Goal: Communication & Community: Participate in discussion

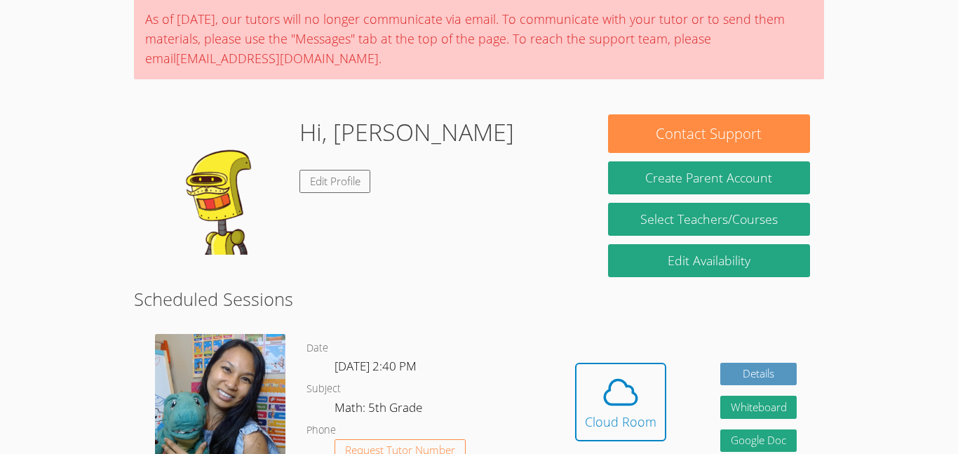
scroll to position [119, 0]
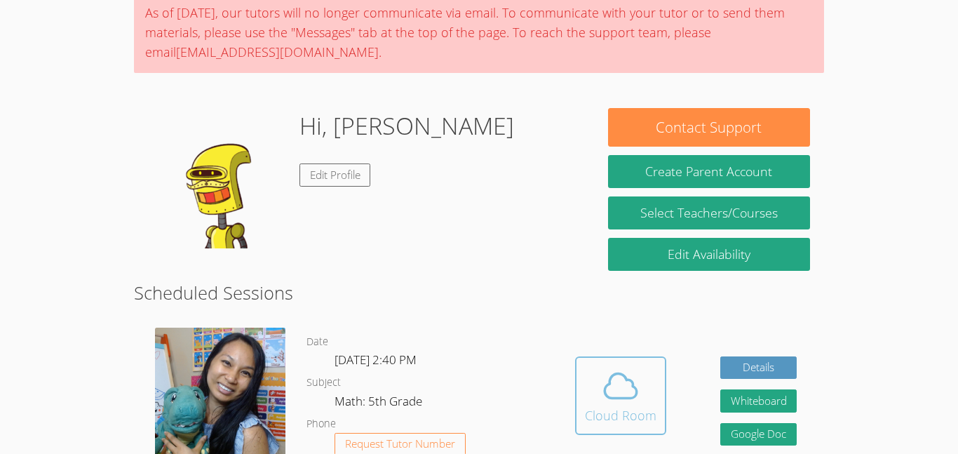
click at [662, 394] on button "Cloud Room" at bounding box center [620, 395] width 91 height 79
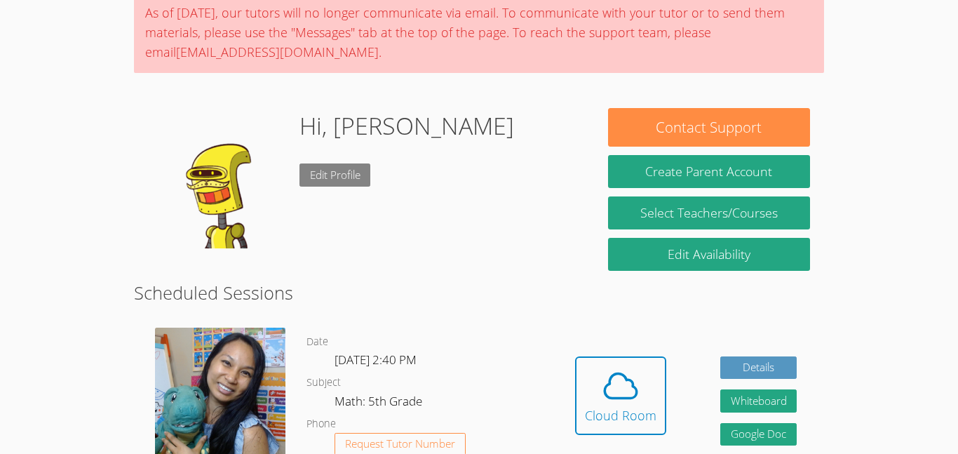
click at [340, 176] on link "Edit Profile" at bounding box center [336, 174] width 72 height 23
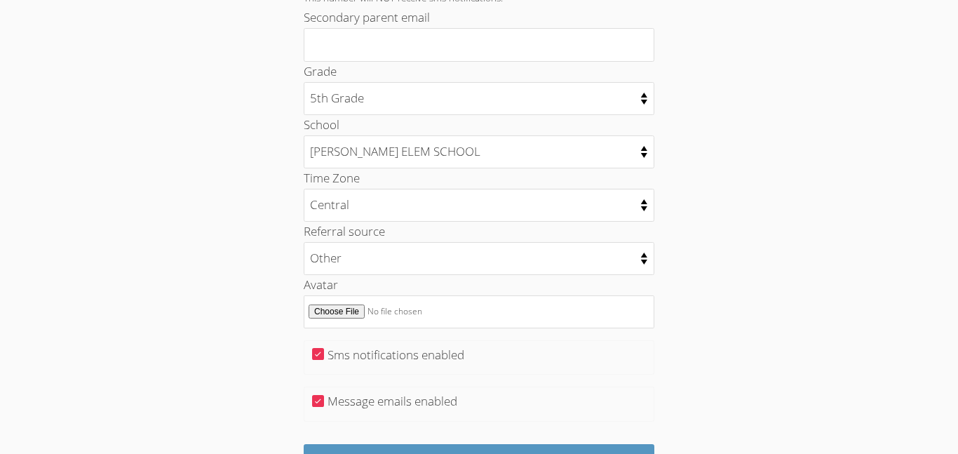
scroll to position [646, 0]
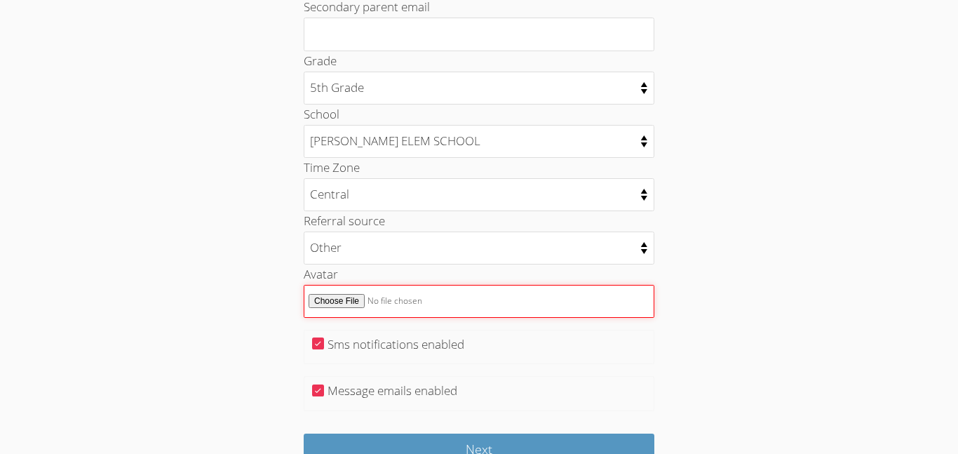
click at [344, 297] on input "Avatar" at bounding box center [479, 301] width 351 height 33
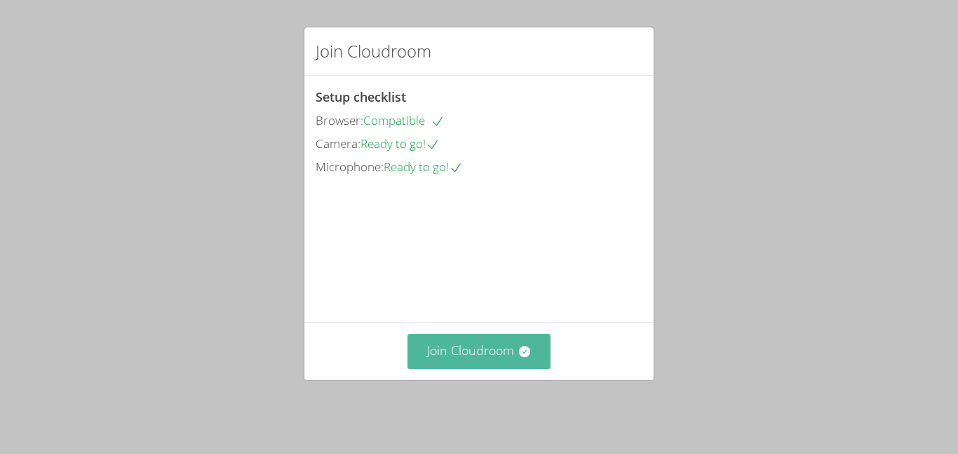
click at [497, 355] on button "Join Cloudroom" at bounding box center [480, 351] width 144 height 34
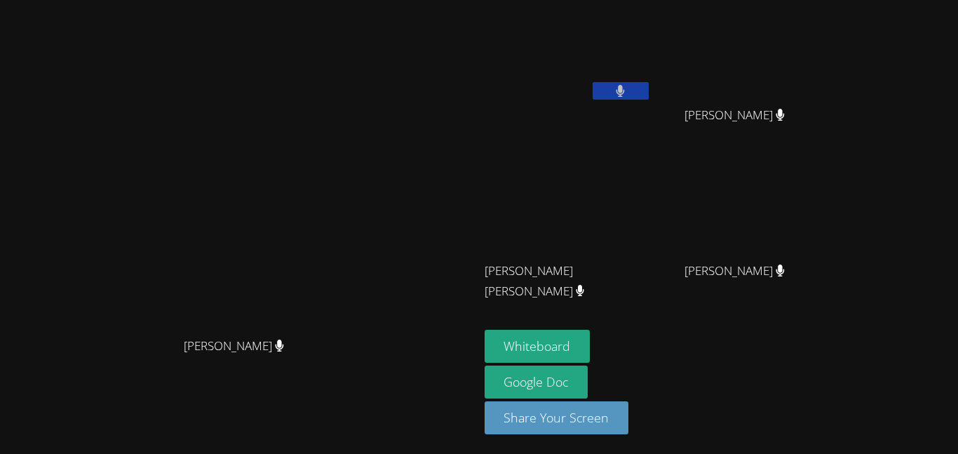
click at [289, 324] on video at bounding box center [239, 198] width 210 height 263
click at [591, 337] on button "Whiteboard" at bounding box center [538, 346] width 106 height 33
click at [649, 82] on button at bounding box center [621, 91] width 56 height 18
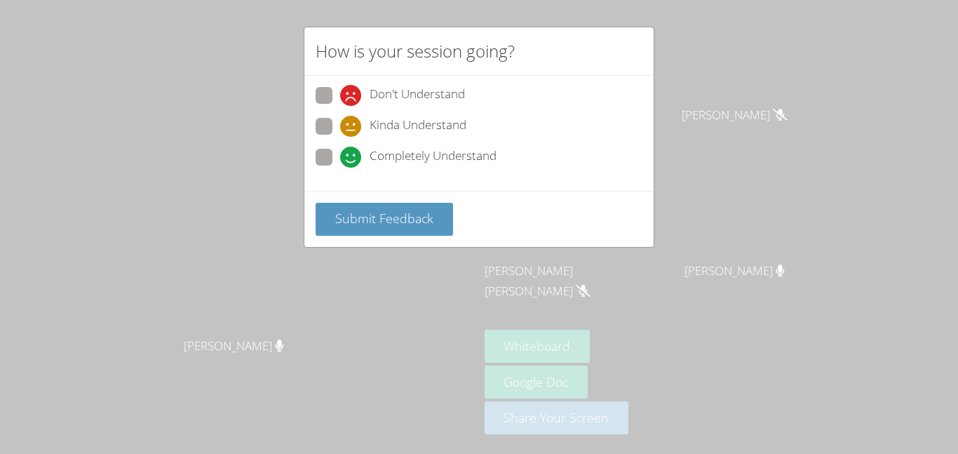
click at [444, 154] on span "Completely Understand" at bounding box center [433, 157] width 127 height 21
click at [352, 154] on input "Completely Understand" at bounding box center [346, 155] width 12 height 12
radio input "true"
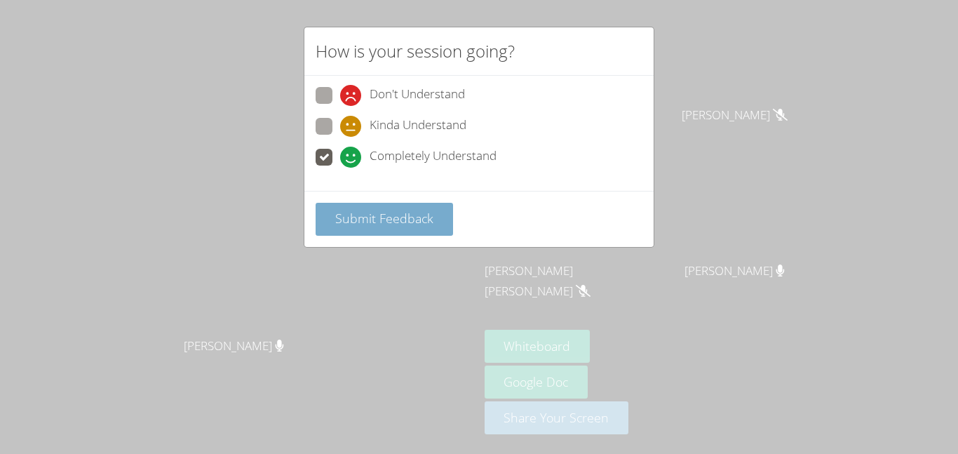
click at [374, 217] on span "Submit Feedback" at bounding box center [384, 218] width 98 height 17
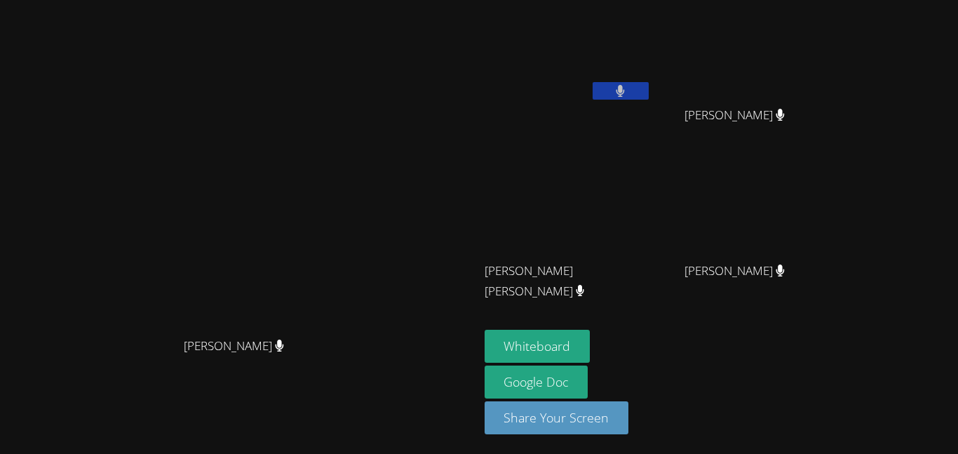
click at [625, 94] on icon at bounding box center [621, 91] width 8 height 12
